Goal: Task Accomplishment & Management: Complete application form

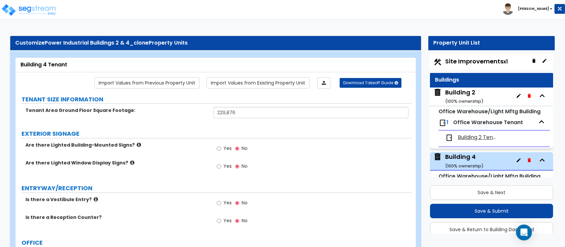
select select "3"
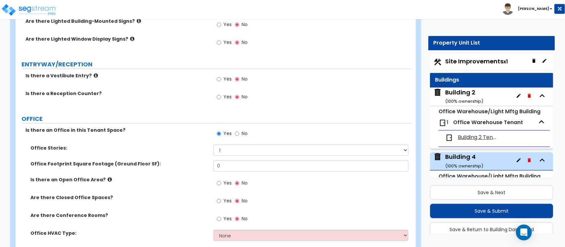
scroll to position [40, 0]
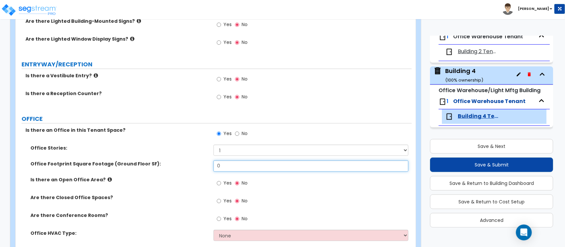
click at [269, 168] on input "0" at bounding box center [310, 166] width 194 height 11
type input "20,602"
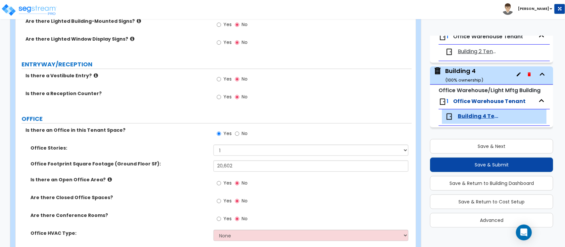
click at [216, 183] on div "Yes No" at bounding box center [231, 184] width 37 height 15
click at [219, 184] on input "Yes" at bounding box center [219, 183] width 4 height 7
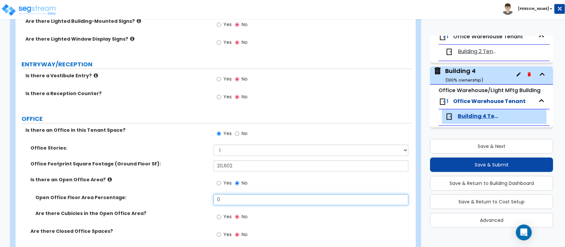
click at [249, 198] on input "0" at bounding box center [310, 199] width 194 height 11
type input "60"
click at [217, 217] on input "Yes" at bounding box center [219, 217] width 4 height 7
radio input "true"
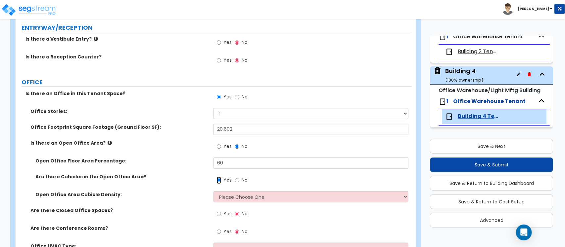
scroll to position [207, 0]
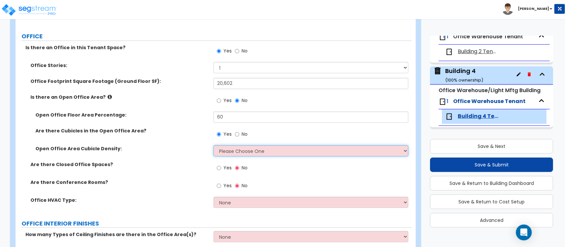
click at [240, 153] on select "Please Choose One Low High I want to Enter the number of Cubicles" at bounding box center [310, 151] width 194 height 11
select select "1"
click at [213, 146] on select "Please Choose One Low High I want to Enter the number of Cubicles" at bounding box center [310, 151] width 194 height 11
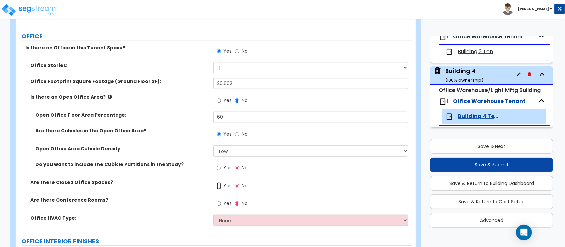
click at [218, 189] on input "Yes" at bounding box center [219, 186] width 4 height 7
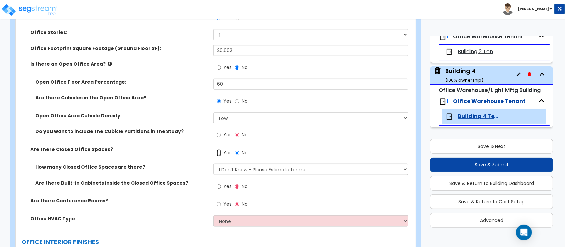
scroll to position [289, 0]
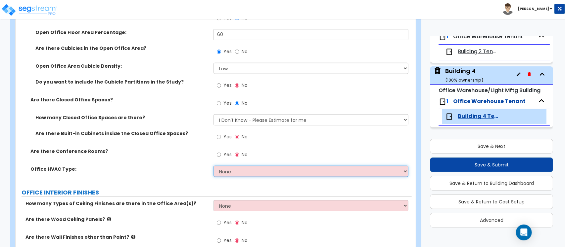
click at [257, 175] on select "None Rooftop Unit Furnace-Condenser Forced Air Split Heating/Cooling Systems He…" at bounding box center [310, 171] width 194 height 11
select select "3"
click at [213, 166] on select "None Rooftop Unit Furnace-Condenser Forced Air Split Heating/Cooling Systems He…" at bounding box center [310, 171] width 194 height 11
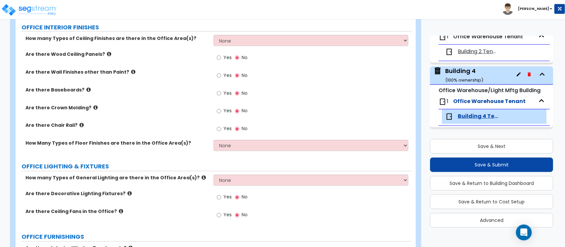
scroll to position [413, 0]
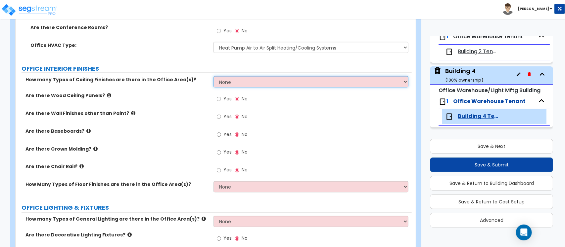
click at [244, 81] on select "None 1 2 3" at bounding box center [310, 81] width 194 height 11
select select "1"
click at [213, 77] on select "None 1 2 3" at bounding box center [310, 81] width 194 height 11
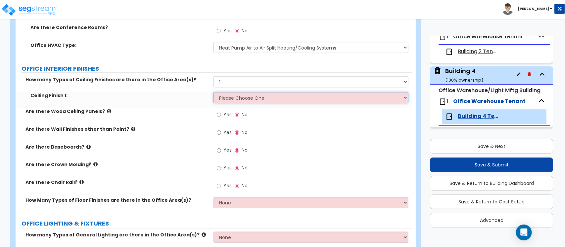
click at [241, 99] on select "Please Choose One Drop Ceiling Open Ceiling Drywall Ceiling" at bounding box center [310, 97] width 194 height 11
select select "1"
click at [213, 93] on select "Please Choose One Drop Ceiling Open Ceiling Drywall Ceiling" at bounding box center [310, 97] width 194 height 11
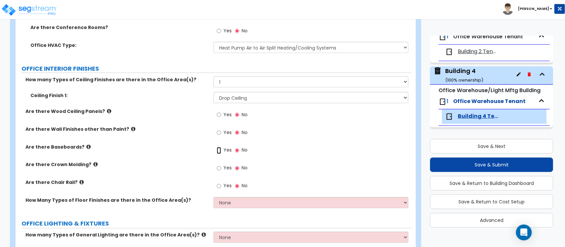
click at [219, 151] on input "Yes" at bounding box center [219, 150] width 4 height 7
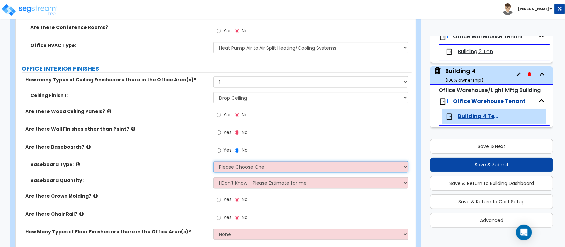
click at [242, 170] on select "Please Choose One Wood Vinyl Carpet Tile" at bounding box center [310, 167] width 194 height 11
select select "2"
click at [213, 162] on select "Please Choose One Wood Vinyl Carpet Tile" at bounding box center [310, 167] width 194 height 11
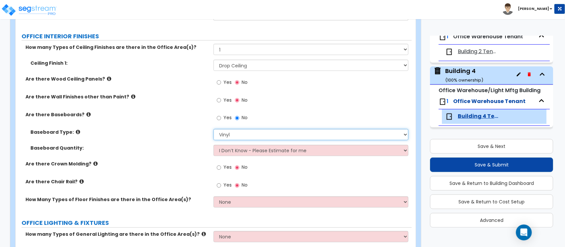
scroll to position [496, 0]
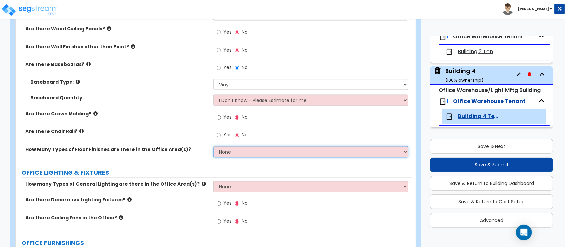
click at [233, 156] on select "None 1 2 3" at bounding box center [310, 152] width 194 height 11
select select "2"
click at [213, 147] on select "None 1 2 3" at bounding box center [310, 152] width 194 height 11
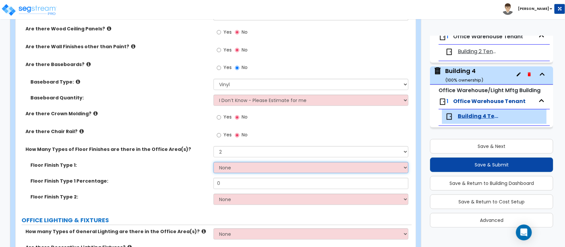
click at [233, 166] on select "None Tile Flooring Hardwood Flooring Resilient Laminate Flooring VCT Flooring S…" at bounding box center [310, 167] width 194 height 11
click at [213, 163] on select "None Tile Flooring Hardwood Flooring Resilient Laminate Flooring VCT Flooring S…" at bounding box center [310, 167] width 194 height 11
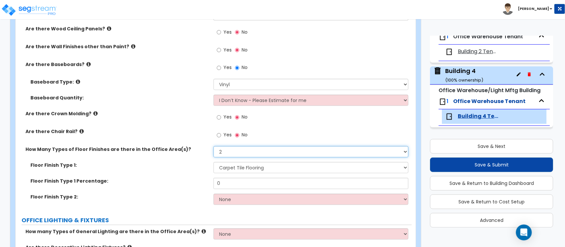
click at [238, 158] on select "None 1 2 3" at bounding box center [310, 152] width 194 height 11
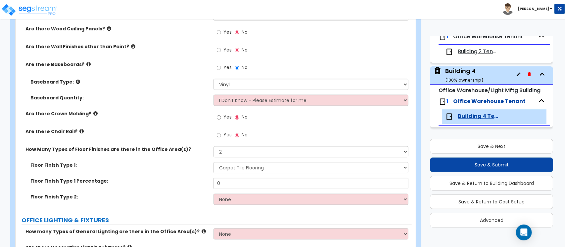
click at [189, 168] on label "Floor Finish Type 1:" at bounding box center [119, 165] width 178 height 7
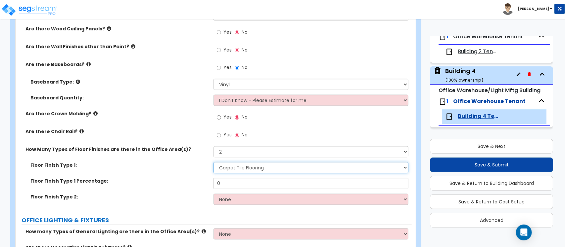
click at [237, 171] on select "None Tile Flooring Hardwood Flooring Resilient Laminate Flooring VCT Flooring S…" at bounding box center [310, 167] width 194 height 11
select select "5"
click at [213, 163] on select "None Tile Flooring Hardwood Flooring Resilient Laminate Flooring VCT Flooring S…" at bounding box center [310, 167] width 194 height 11
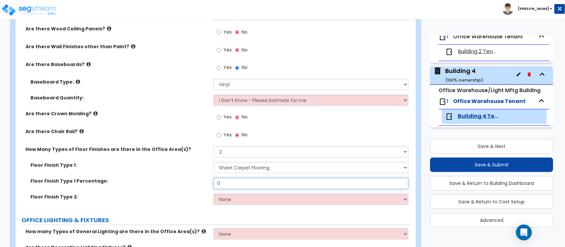
drag, startPoint x: 241, startPoint y: 181, endPoint x: 216, endPoint y: 184, distance: 24.9
click at [216, 184] on input "0" at bounding box center [310, 183] width 194 height 11
type input "75"
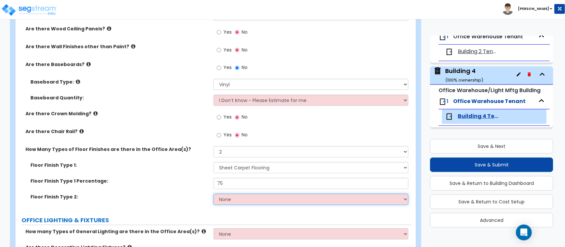
click at [232, 197] on select "None Tile Flooring Hardwood Flooring Resilient Laminate Flooring VCT Flooring S…" at bounding box center [310, 199] width 194 height 11
select select "1"
click at [213, 195] on select "None Tile Flooring Hardwood Flooring Resilient Laminate Flooring VCT Flooring S…" at bounding box center [310, 199] width 194 height 11
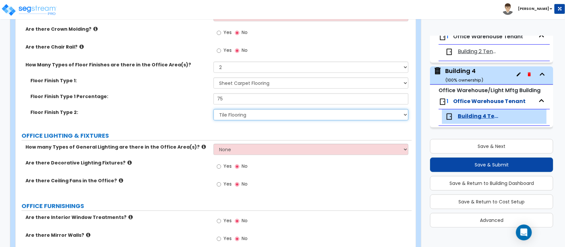
scroll to position [662, 0]
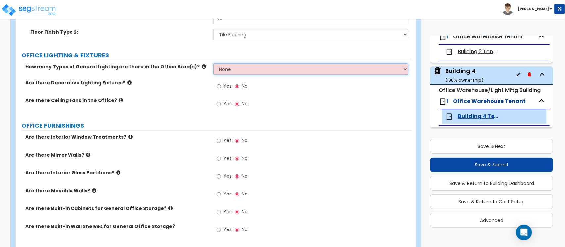
click at [243, 70] on select "None 1 2 3" at bounding box center [310, 69] width 194 height 11
select select "1"
click at [213, 64] on select "None 1 2 3" at bounding box center [310, 69] width 194 height 11
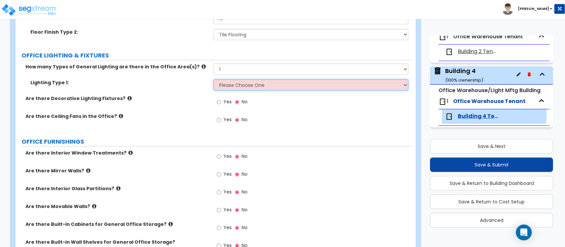
click at [253, 91] on select "Please Choose One LED Surface-Mounted LED Recessed Fluorescent Surface-Mounted …" at bounding box center [310, 84] width 194 height 11
select select "3"
click at [213, 80] on select "Please Choose One LED Surface-Mounted LED Recessed Fluorescent Surface-Mounted …" at bounding box center [310, 84] width 194 height 11
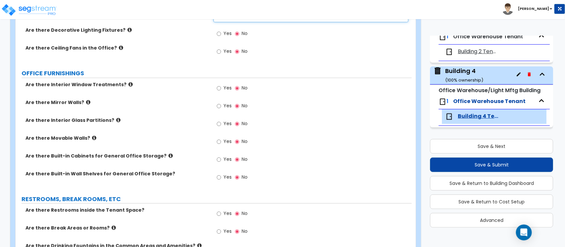
scroll to position [744, 0]
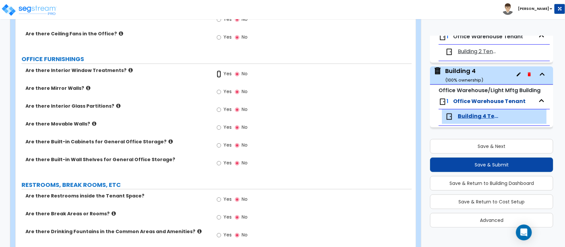
click at [219, 75] on input "Yes" at bounding box center [219, 73] width 4 height 7
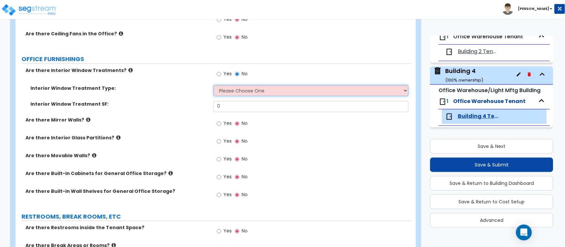
click at [232, 90] on select "Please Choose One Vertical Blinds Window Shades Venetian Blinds Wood Shutters" at bounding box center [310, 90] width 194 height 11
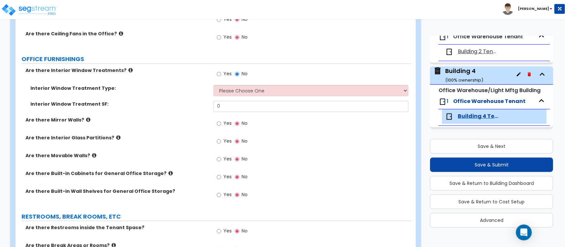
click at [170, 99] on div "Interior Window Treatment Type: Please Choose One Vertical Blinds Window Shades…" at bounding box center [214, 93] width 396 height 16
click at [240, 73] on label "No" at bounding box center [241, 74] width 13 height 11
click at [239, 73] on input "No" at bounding box center [237, 73] width 4 height 7
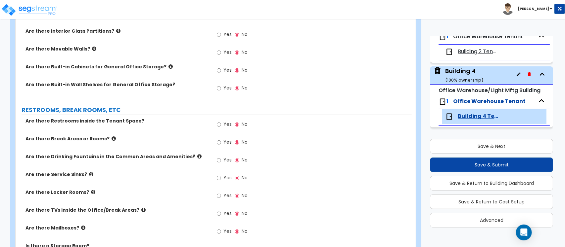
scroll to position [827, 0]
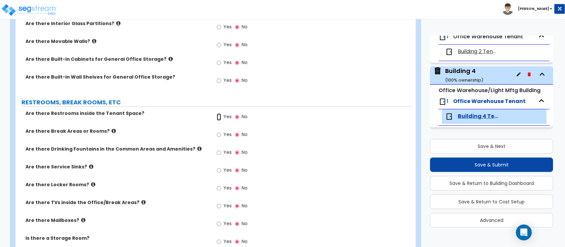
click at [221, 118] on input "Yes" at bounding box center [219, 116] width 4 height 7
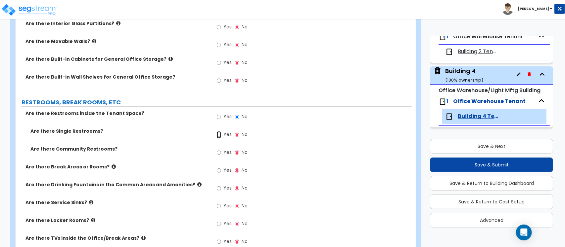
click at [219, 136] on input "Yes" at bounding box center [219, 134] width 4 height 7
radio input "true"
